Goal: Information Seeking & Learning: Learn about a topic

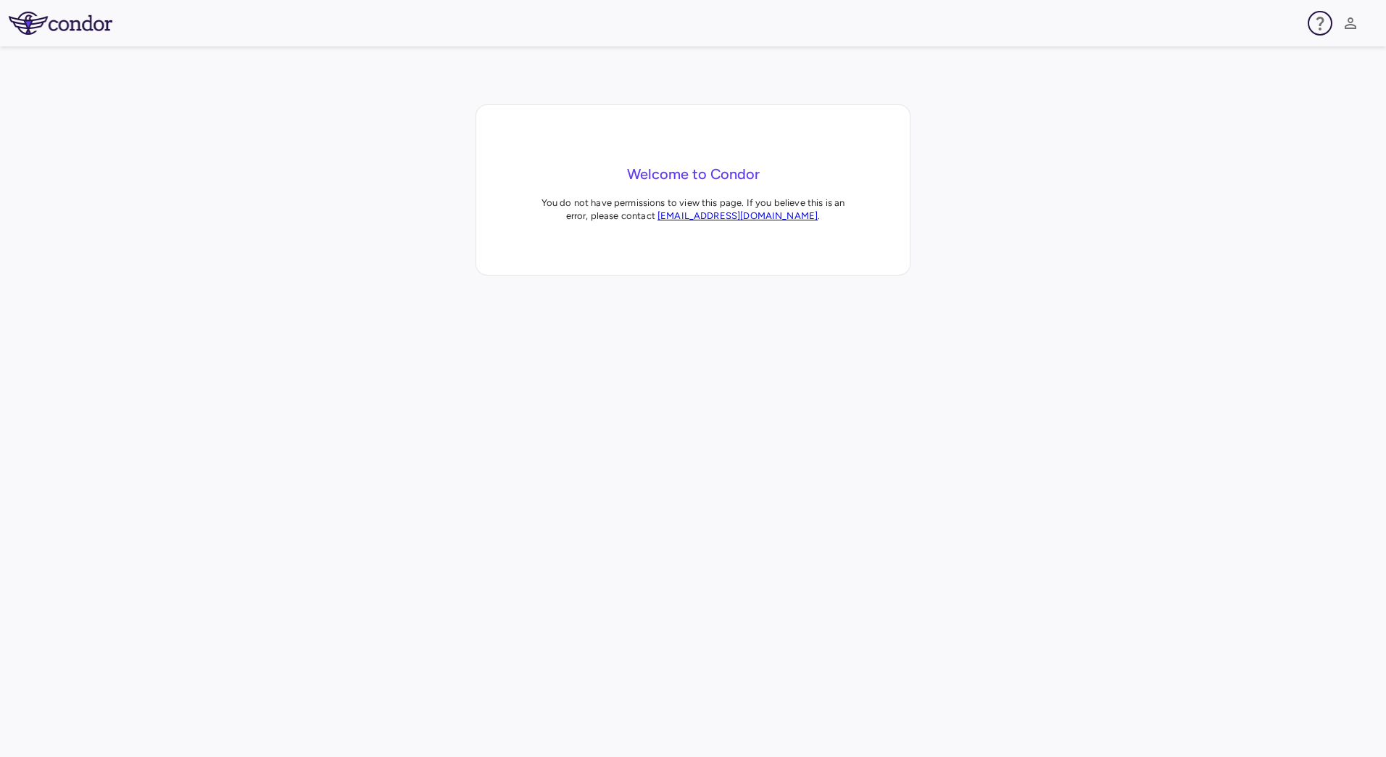
click at [1319, 21] on icon "button" at bounding box center [1320, 23] width 17 height 17
click at [1233, 73] on p "FAQ" at bounding box center [1240, 67] width 19 height 13
click at [1351, 25] on div at bounding box center [693, 378] width 1386 height 757
click at [1350, 29] on icon "button" at bounding box center [1351, 23] width 12 height 12
click at [863, 84] on div at bounding box center [693, 378] width 1386 height 757
